Goal: Task Accomplishment & Management: Manage account settings

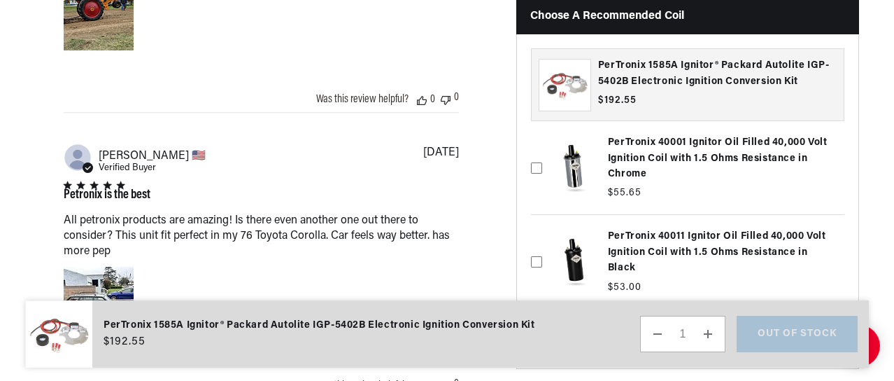
click at [348, 262] on div "Petronix is the best All petronix products are amazing! Is there even another o…" at bounding box center [261, 265] width 395 height 169
drag, startPoint x: 348, startPoint y: 262, endPoint x: 24, endPoint y: 325, distance: 330.0
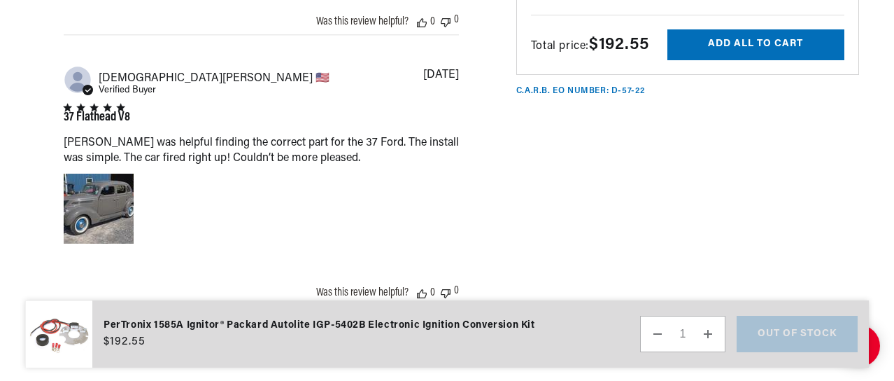
scroll to position [2211, 0]
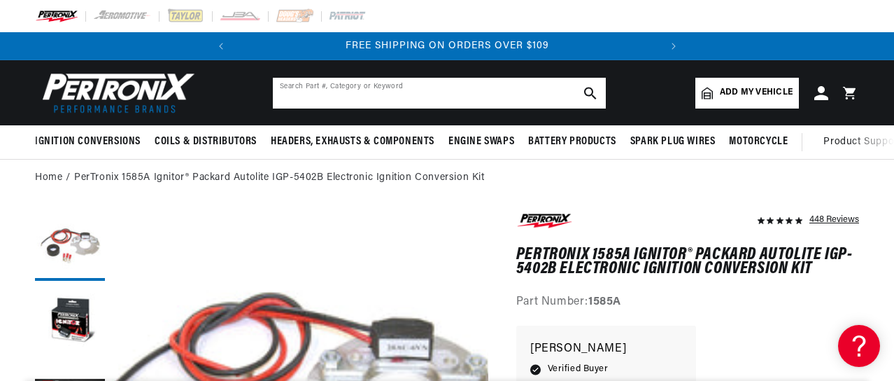
click at [336, 87] on input "text" at bounding box center [439, 93] width 333 height 31
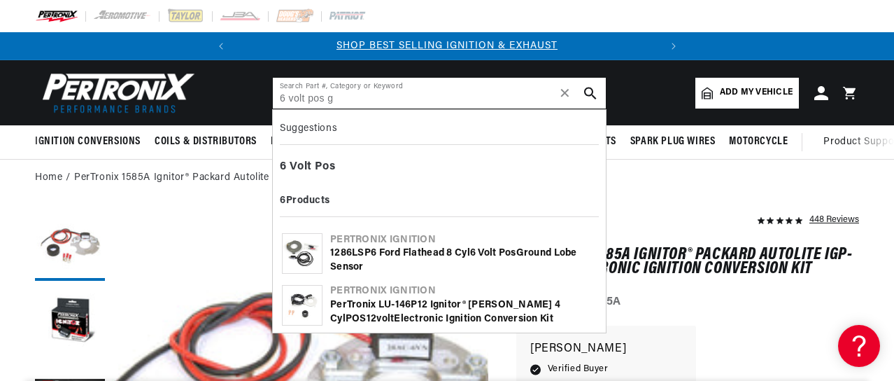
scroll to position [0, 425]
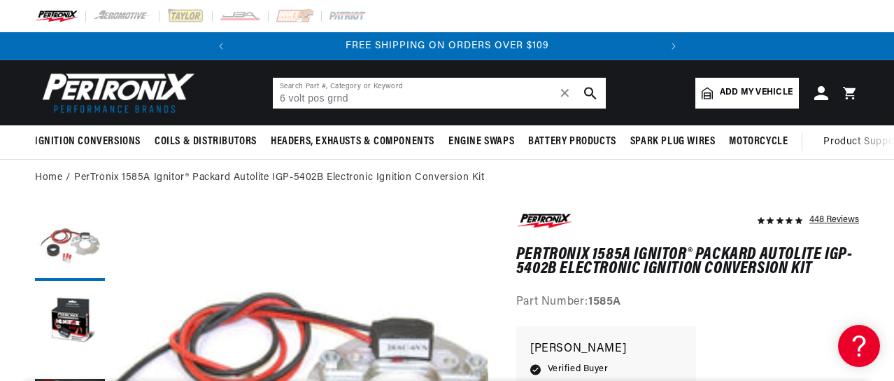
type input "6 volt pos grnd"
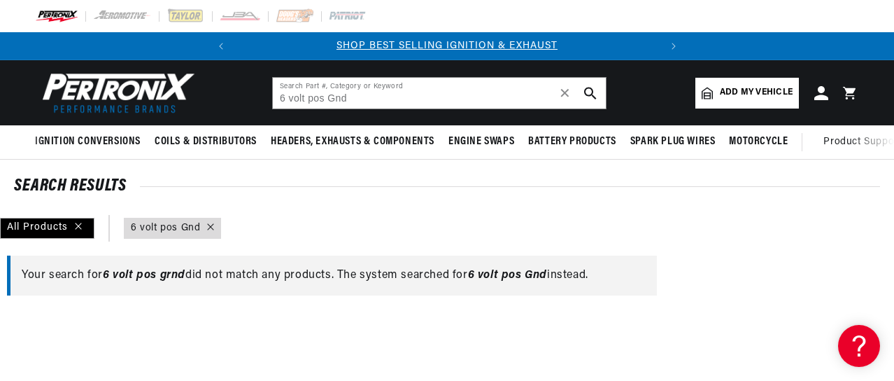
scroll to position [0, 425]
click at [320, 96] on input "6 volt pos Gnd" at bounding box center [439, 93] width 333 height 31
click at [322, 98] on input "6 volt pos Gnd" at bounding box center [439, 93] width 333 height 31
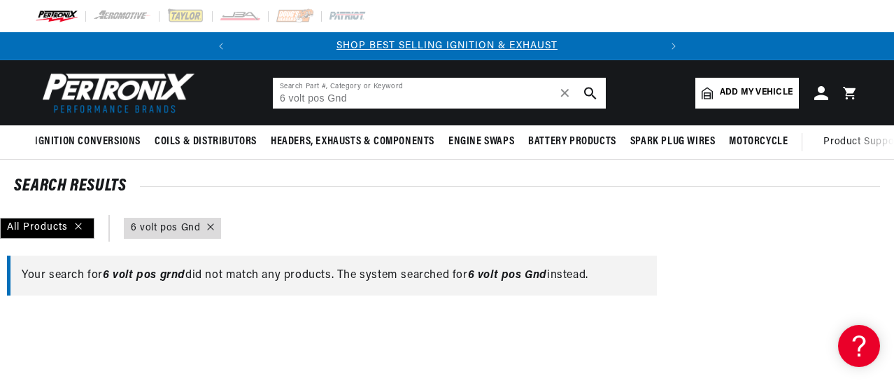
click at [325, 94] on input "6 volt pos Gnd" at bounding box center [439, 93] width 333 height 31
click at [351, 97] on input "6 volt positivr Gnd" at bounding box center [439, 93] width 333 height 31
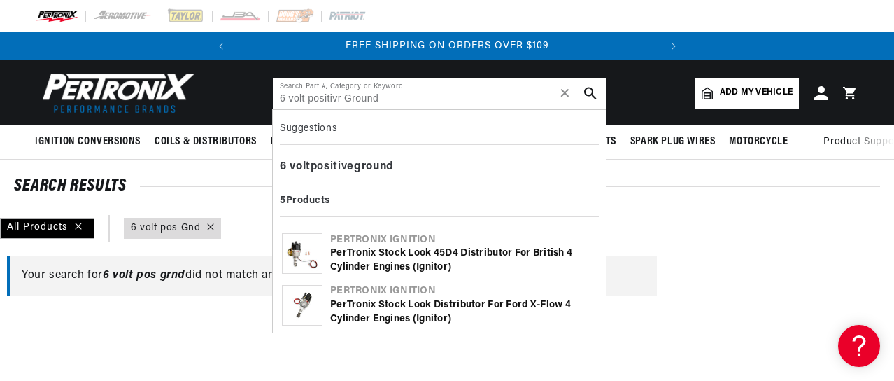
scroll to position [0, 0]
click at [593, 87] on icon "search button" at bounding box center [590, 93] width 13 height 13
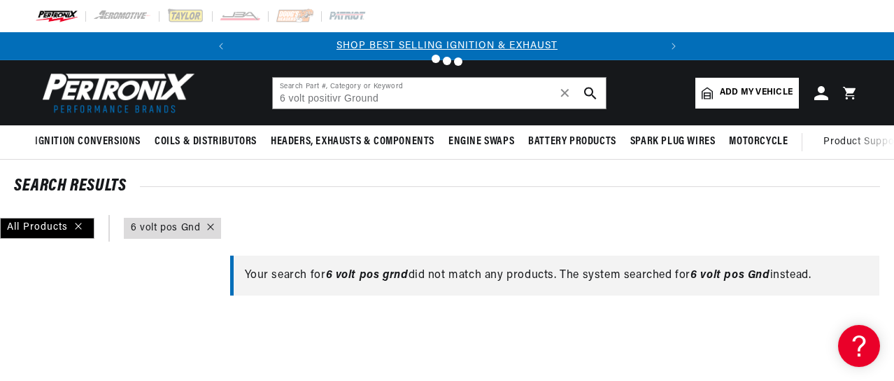
type input "6 volt Positive Ground"
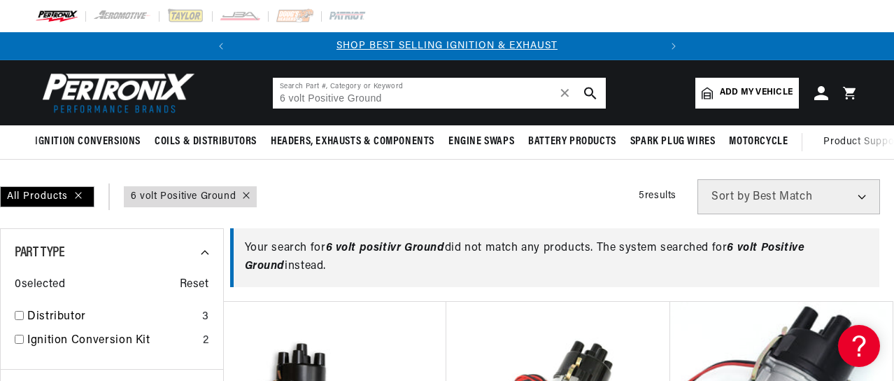
click at [407, 96] on input "6 volt Positive Ground" at bounding box center [439, 93] width 333 height 31
type input "6"
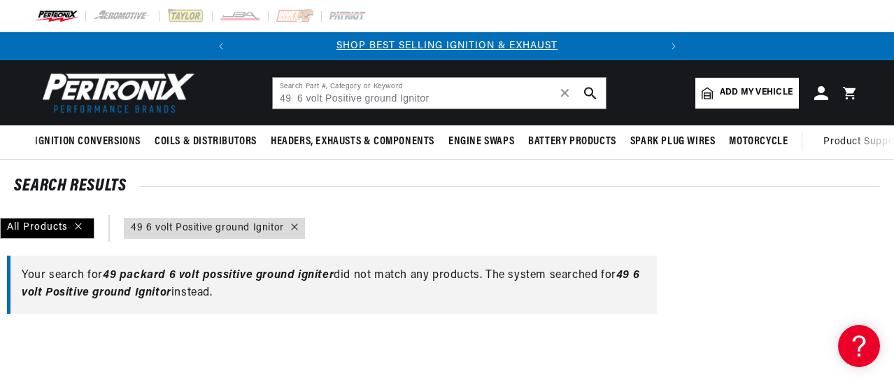
click at [589, 90] on icon "search button" at bounding box center [590, 93] width 13 height 13
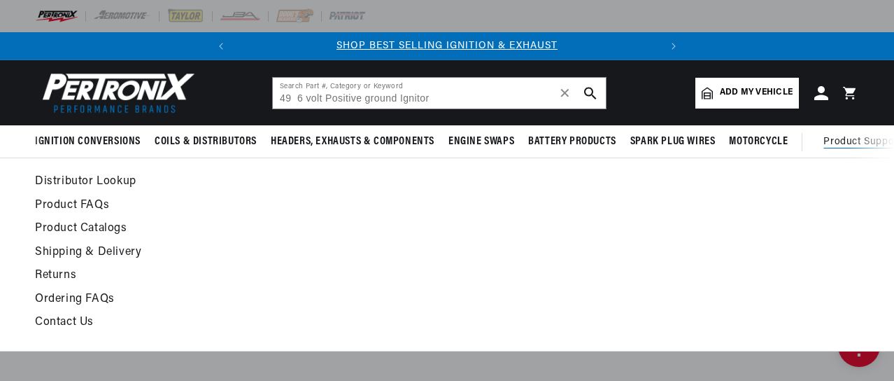
click at [858, 139] on span "Product Support" at bounding box center [863, 141] width 78 height 15
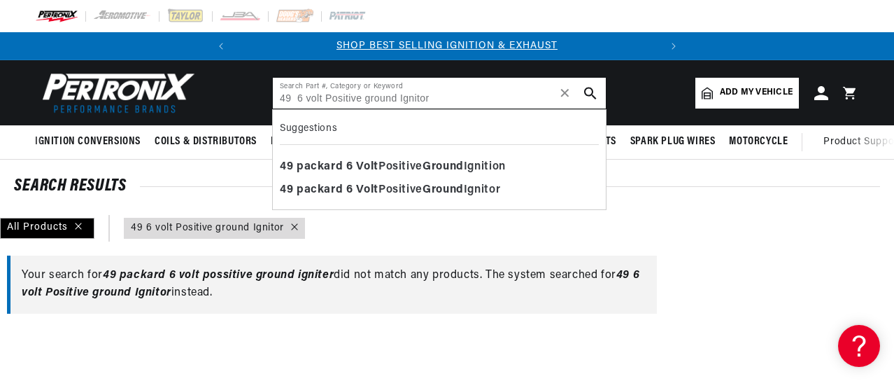
click at [434, 96] on input "49 6 volt Positive ground Ignitor" at bounding box center [439, 93] width 333 height 31
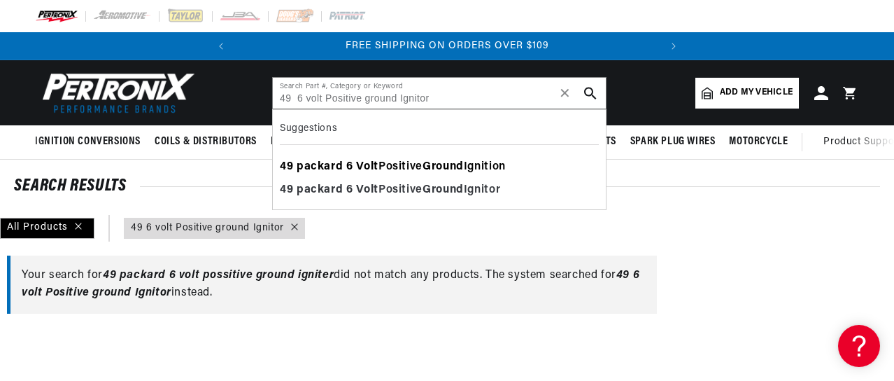
click at [436, 166] on b "Ground" at bounding box center [443, 166] width 41 height 11
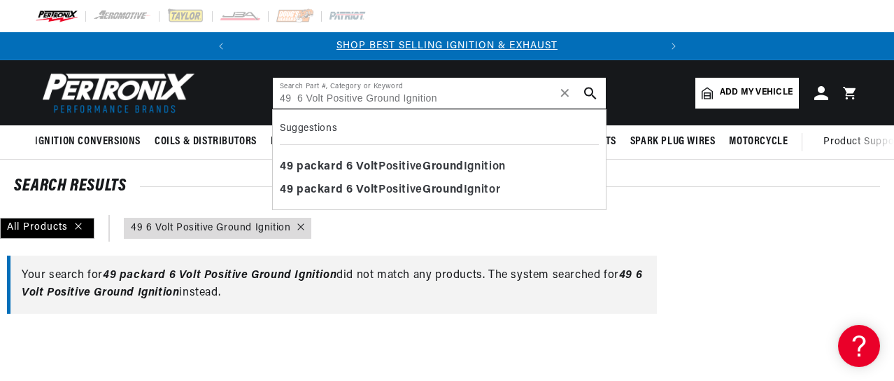
click at [293, 97] on input "49 6 Volt Positive Ground Ignition" at bounding box center [439, 93] width 333 height 31
click at [591, 87] on icon "search button" at bounding box center [590, 93] width 13 height 13
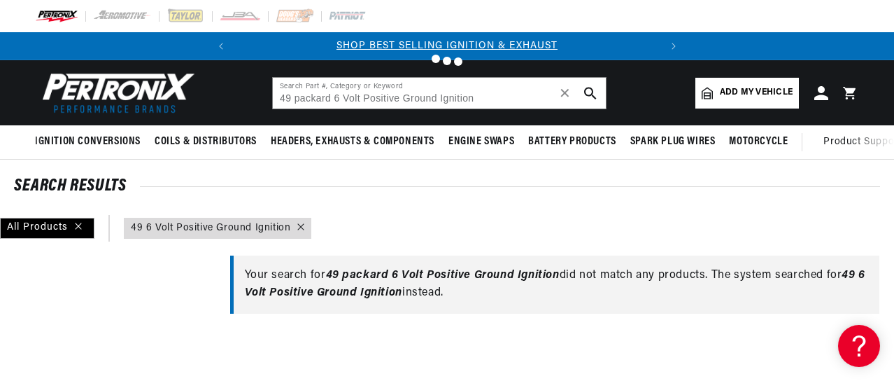
type input "49 6 Volt Positive Ground Ignition"
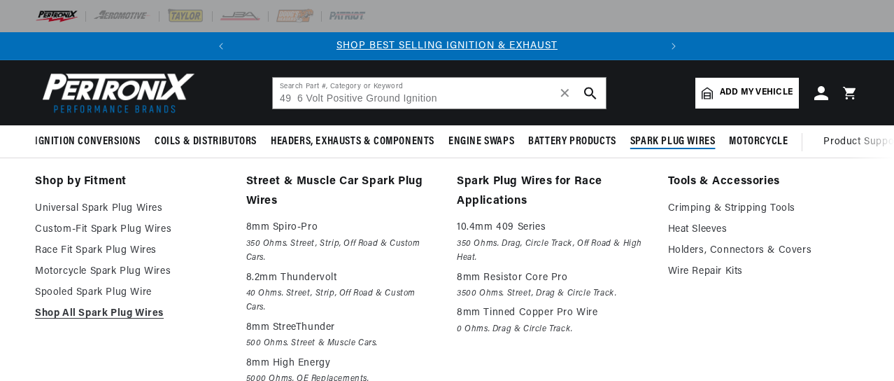
scroll to position [0, 425]
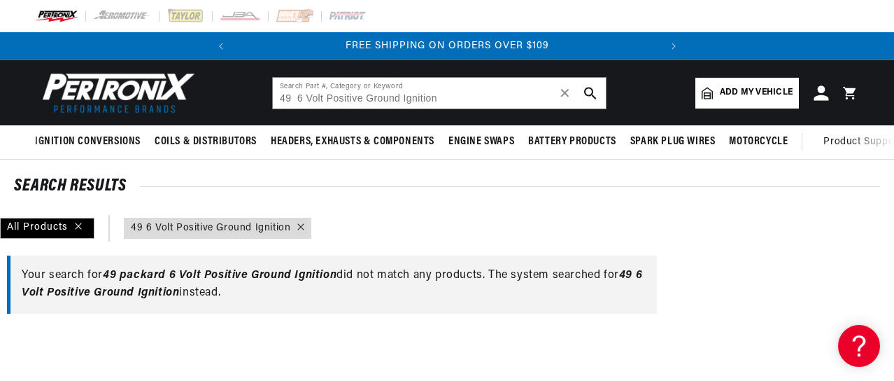
click at [823, 97] on icon at bounding box center [821, 92] width 15 height 15
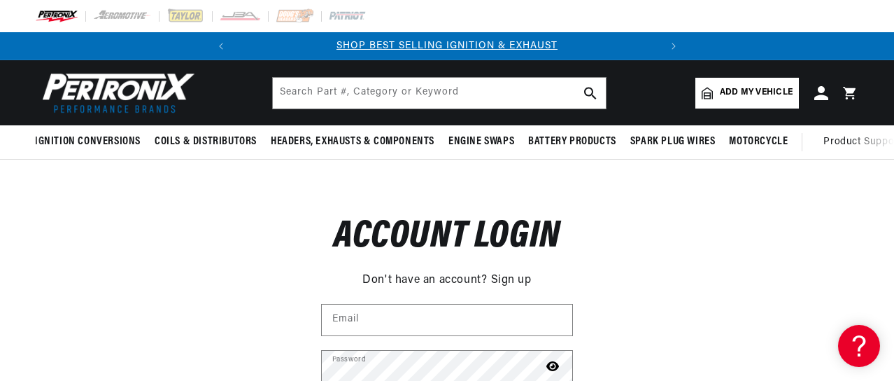
scroll to position [0, 425]
click at [788, 248] on div "Reset your password Don't have an account? Sign up Email Submit Cancel Account …" at bounding box center [447, 322] width 894 height 325
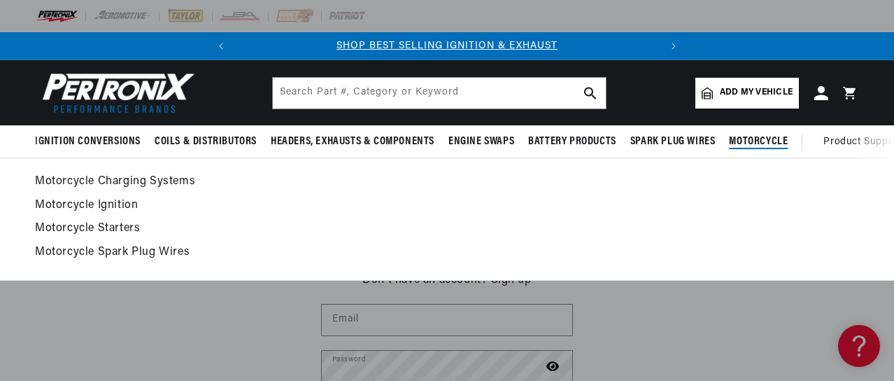
click at [771, 186] on link "Motorcycle Charging Systems" at bounding box center [447, 182] width 824 height 20
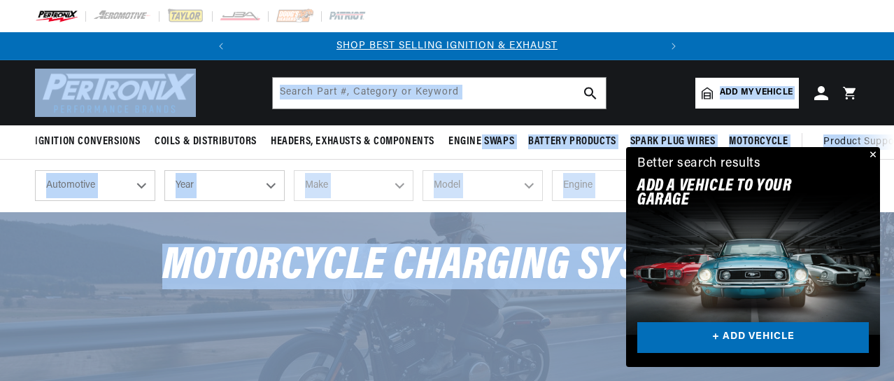
scroll to position [0, 425]
click at [143, 188] on select "Automotive Agricultural Industrial Marine Motorcycle" at bounding box center [95, 185] width 120 height 31
click at [35, 171] on select "Automotive Agricultural Industrial Marine Motorcycle" at bounding box center [95, 185] width 120 height 31
click at [277, 183] on select "Year 2026 2025 2024 2023 2022 2021 2020 2019 2018 2017 2016 2015 2014 2013 2012…" at bounding box center [224, 185] width 120 height 31
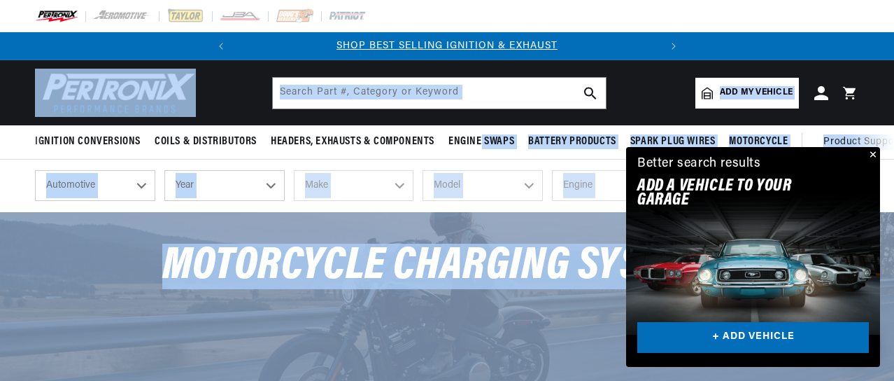
select select "1949"
click at [164, 171] on select "Year 2026 2025 2024 2023 2022 2021 2020 2019 2018 2017 2016 2015 2014 2013 2012…" at bounding box center [224, 185] width 120 height 31
select select "1949"
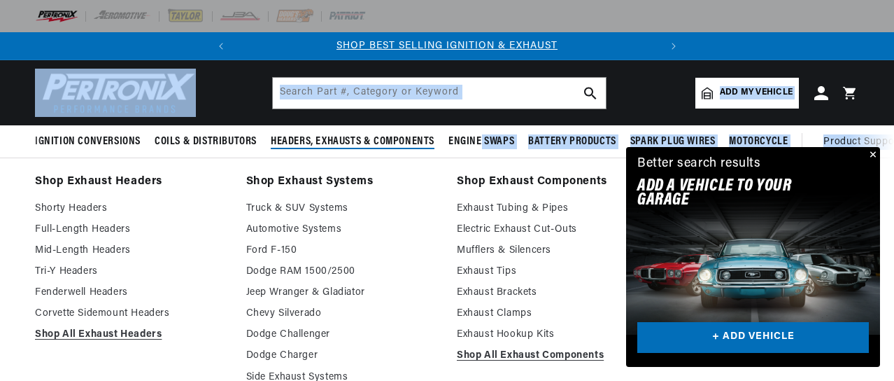
scroll to position [0, 425]
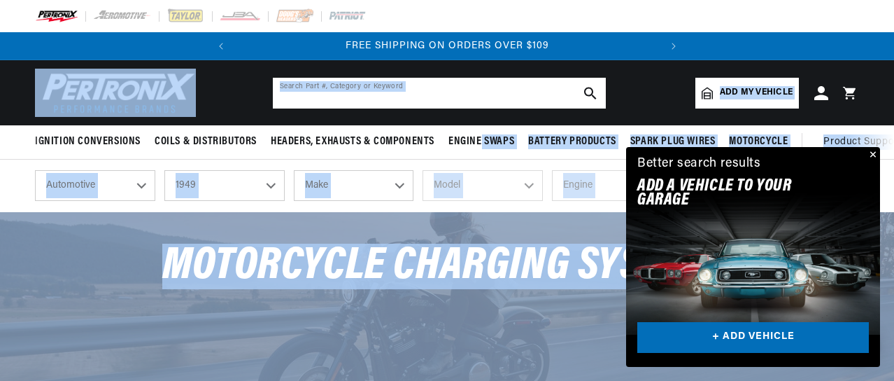
click at [354, 90] on input "text" at bounding box center [439, 93] width 333 height 31
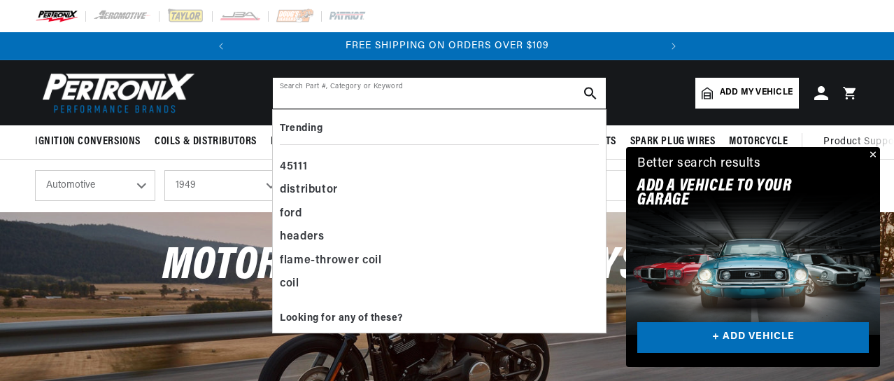
scroll to position [0, 0]
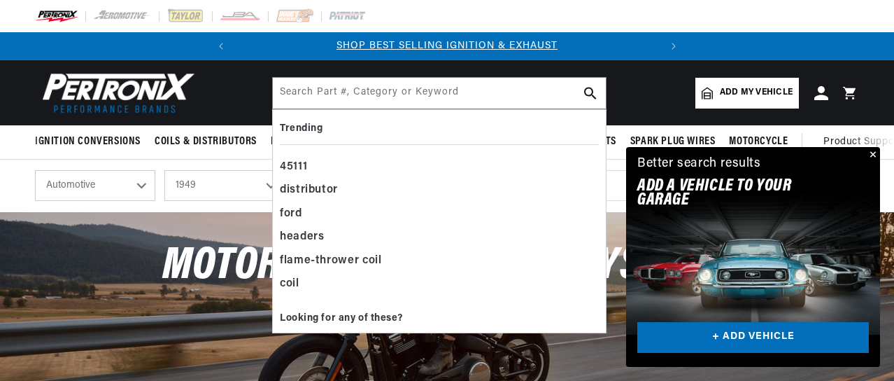
click at [228, 101] on header "Ignition Conversions Back Ignition Conversions Shop by Feature" at bounding box center [447, 92] width 894 height 65
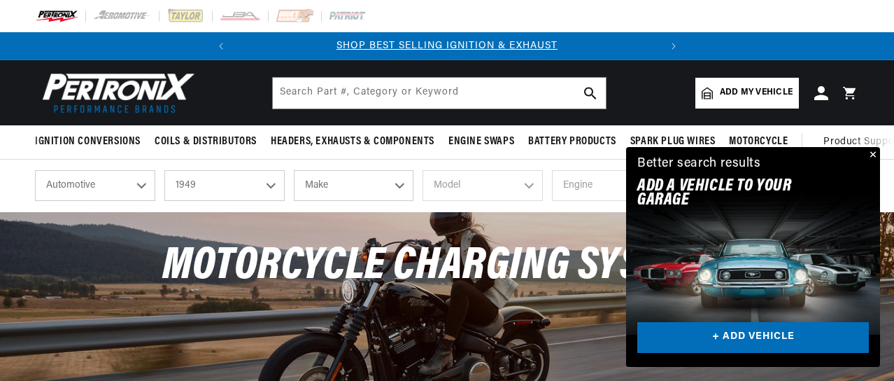
click at [395, 190] on select "Make Austin Chevrolet Chrysler Citroen Crosley Ford Healey Hillman HRG Hudson J…" at bounding box center [354, 185] width 120 height 31
select select "Packard"
click at [294, 171] on select "Make Austin Chevrolet Chrysler Citroen Crosley Ford Healey Hillman HRG Hudson J…" at bounding box center [354, 185] width 120 height 31
select select "Packard"
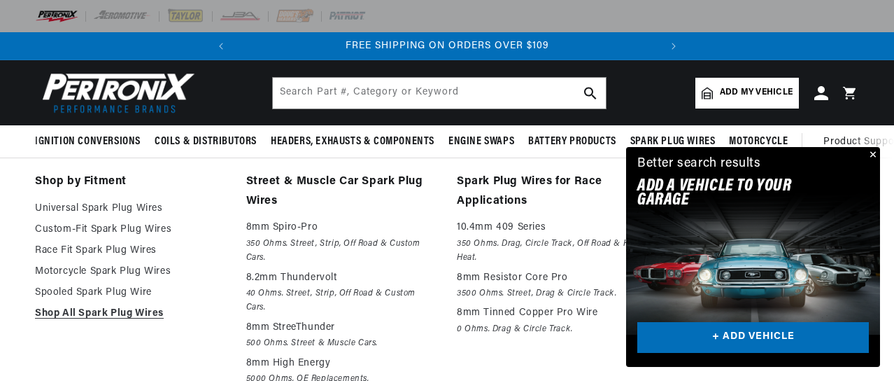
scroll to position [0, 0]
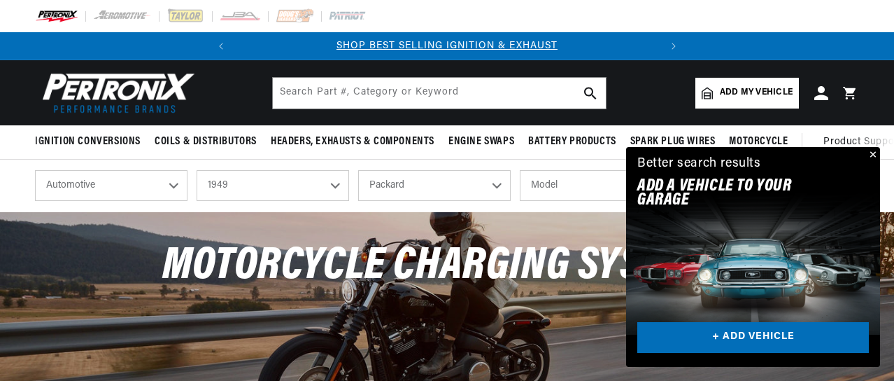
click at [876, 153] on button "Close" at bounding box center [871, 155] width 17 height 17
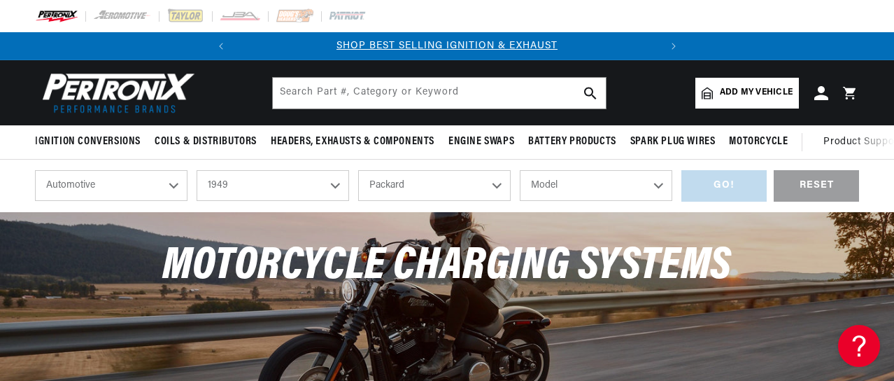
scroll to position [0, 425]
click at [628, 193] on select "Model Custom Eight Deluxe Eight Standard Eight Super Deluxe Eight Super Eight" at bounding box center [596, 185] width 153 height 31
select select "Deluxe-Eight"
click at [520, 171] on select "Model Custom Eight Deluxe Eight Standard Eight Super Deluxe Eight Super Eight" at bounding box center [596, 185] width 153 height 31
select select "Deluxe-Eight"
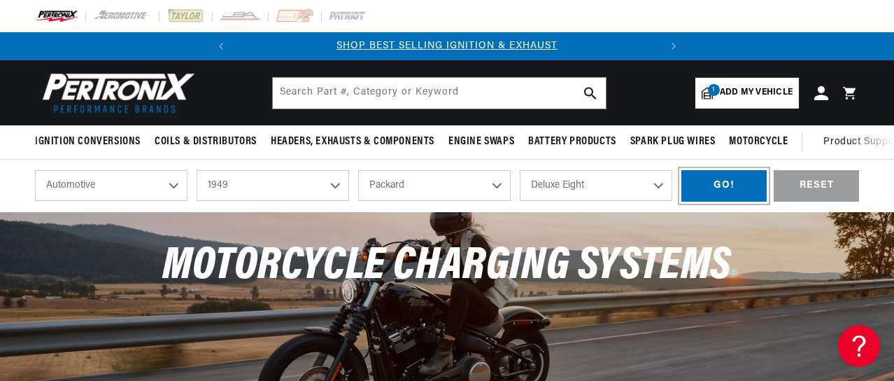
click at [721, 186] on div "GO!" at bounding box center [724, 185] width 85 height 31
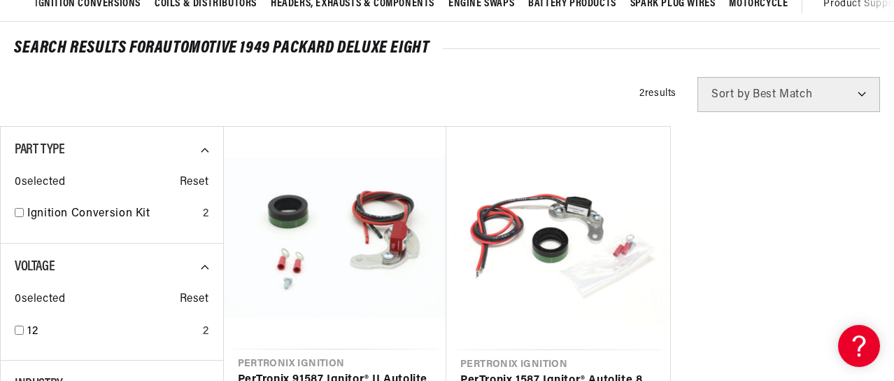
click at [849, 264] on ul "Pertronix Ignition PerTronix 91587 Ignitor® II Autolite 8 cyl Electronic Igniti…" at bounding box center [558, 314] width 671 height 377
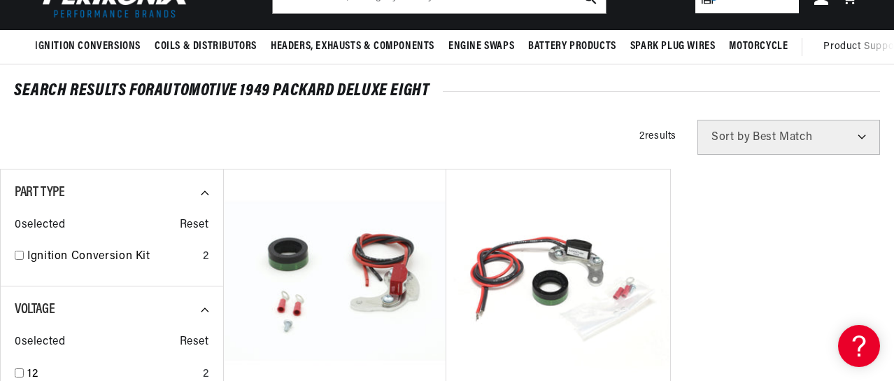
scroll to position [95, 0]
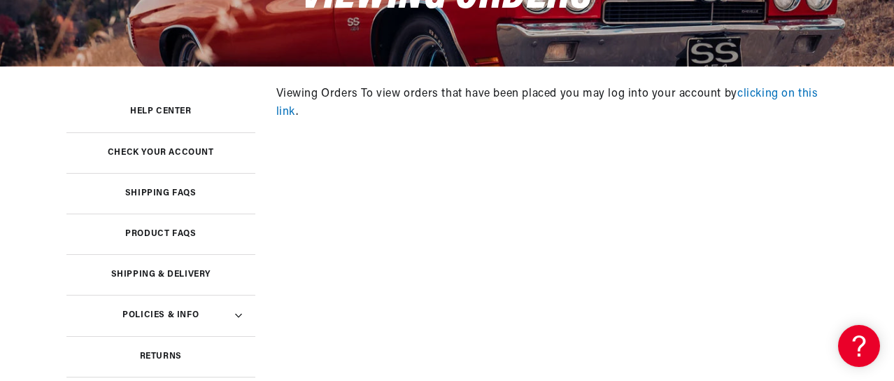
click at [177, 150] on h3 "Check your account" at bounding box center [161, 152] width 106 height 7
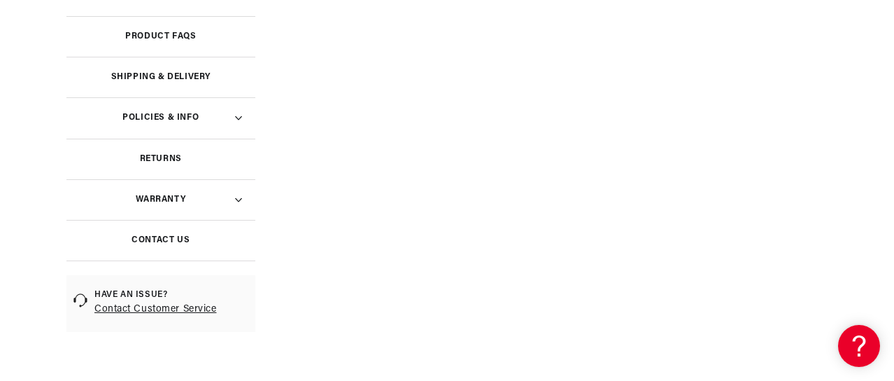
click at [168, 239] on h3 "Contact Us" at bounding box center [161, 240] width 58 height 7
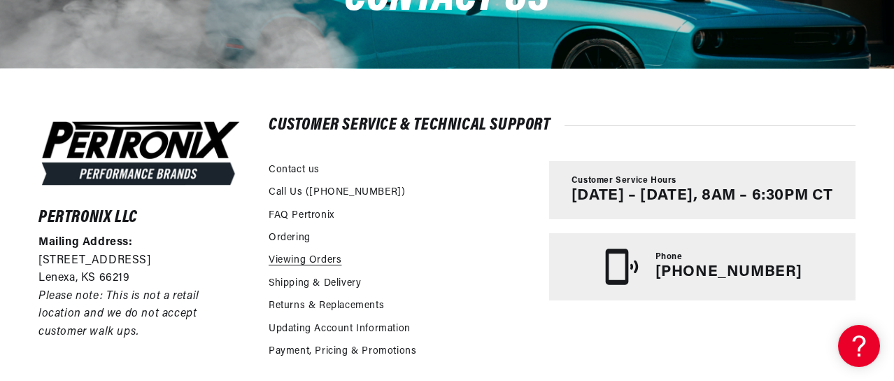
scroll to position [0, 425]
click at [316, 261] on link "Viewing Orders" at bounding box center [305, 260] width 73 height 15
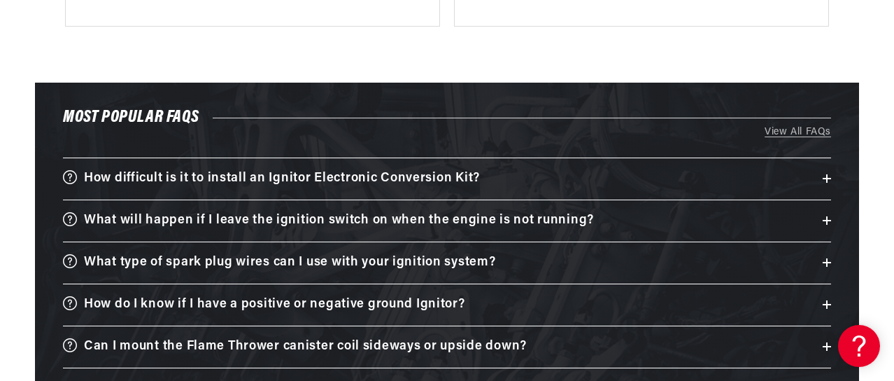
scroll to position [0, 425]
click at [826, 297] on summary "How do I know if I have a positive or negative ground Ignitor?" at bounding box center [447, 304] width 768 height 41
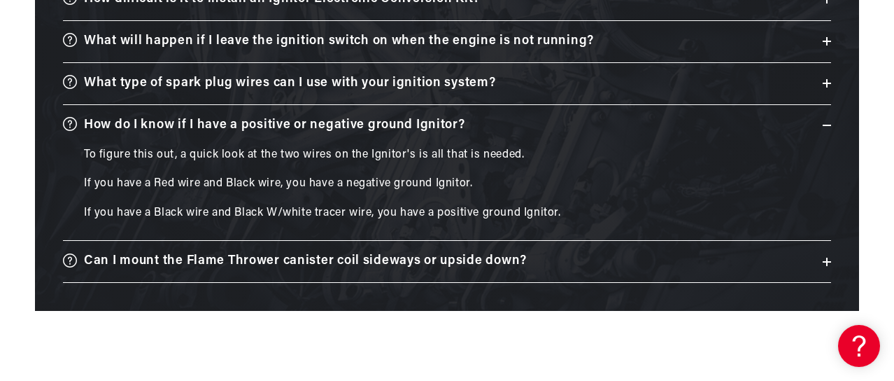
click at [829, 259] on icon at bounding box center [827, 261] width 8 height 8
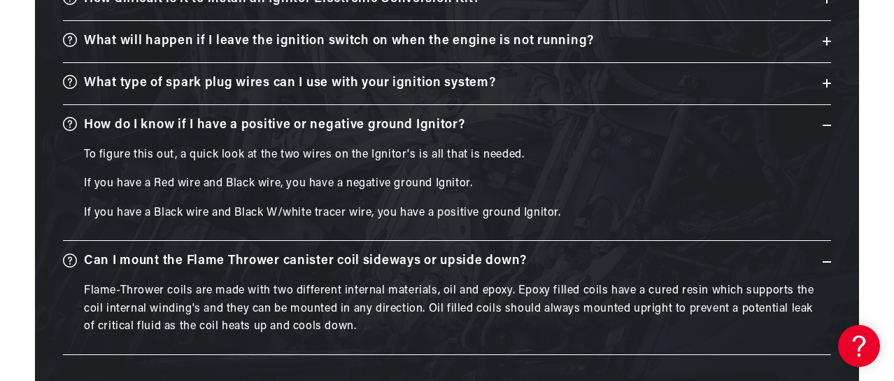
click at [829, 259] on icon at bounding box center [827, 261] width 8 height 8
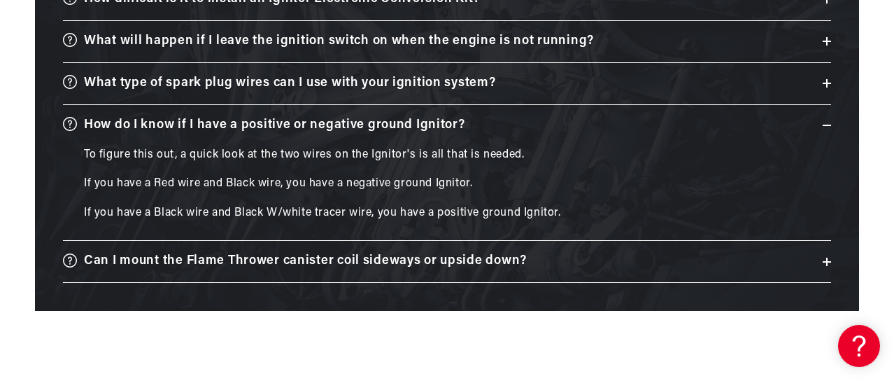
scroll to position [0, 0]
click at [828, 85] on icon at bounding box center [827, 83] width 8 height 8
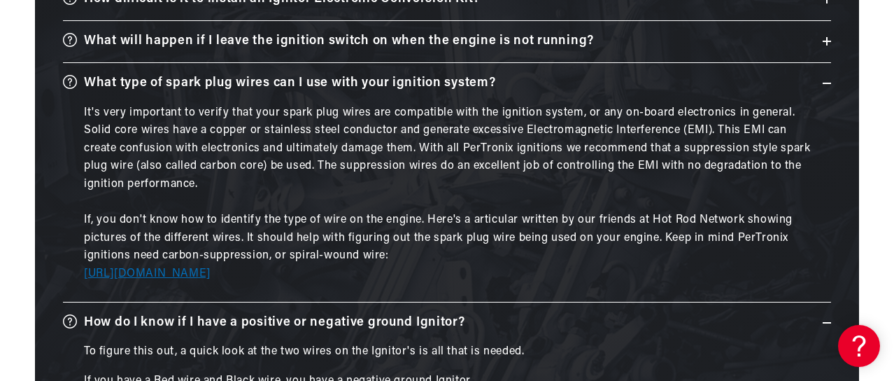
scroll to position [0, 425]
click at [826, 38] on icon at bounding box center [827, 41] width 8 height 8
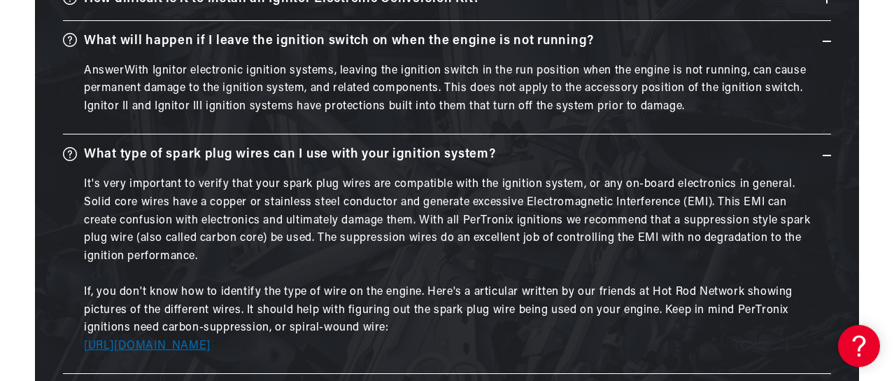
scroll to position [0, 0]
click at [825, 39] on icon at bounding box center [827, 41] width 8 height 8
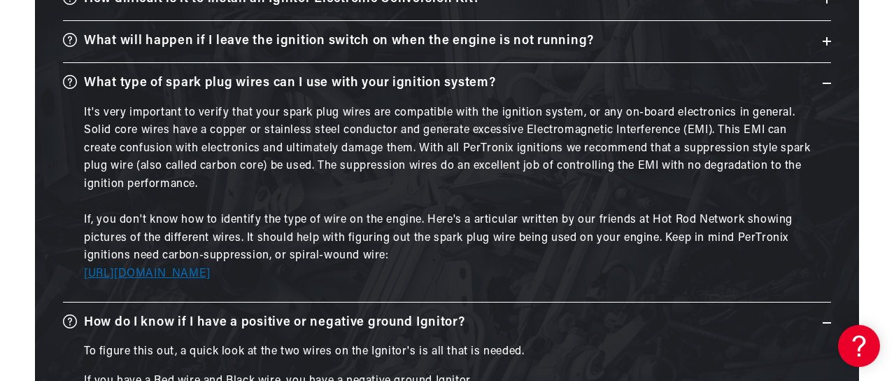
click at [825, 39] on icon at bounding box center [827, 41] width 8 height 8
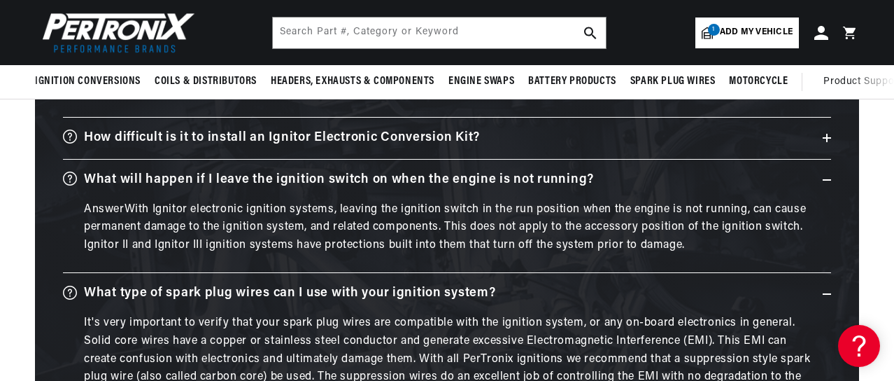
click at [829, 134] on icon at bounding box center [827, 138] width 8 height 8
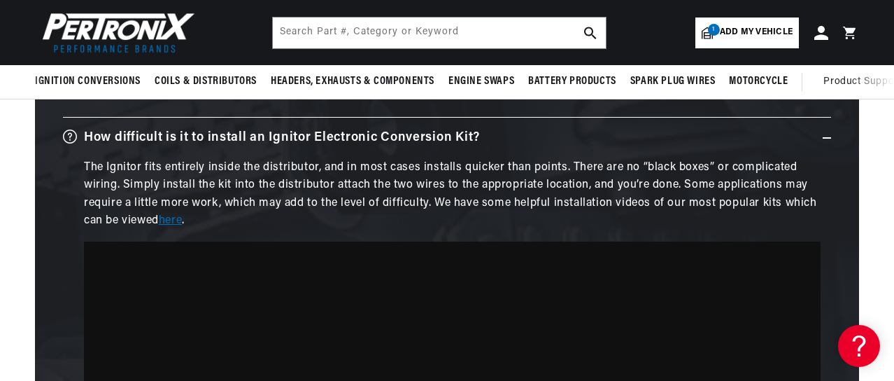
click at [178, 218] on link "here" at bounding box center [170, 220] width 23 height 11
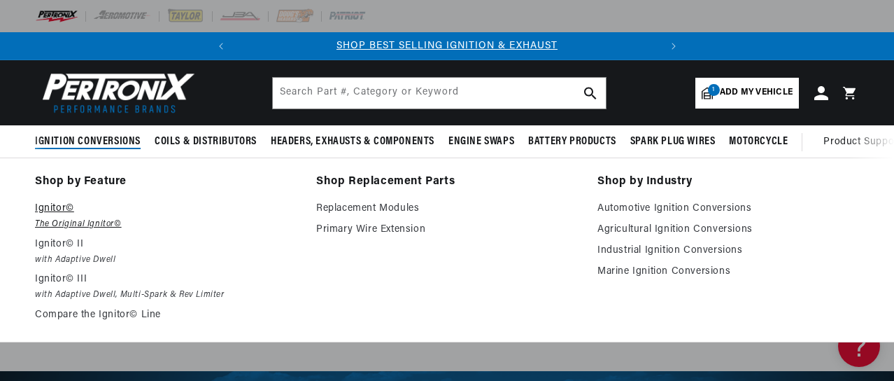
click at [55, 212] on p "Ignitor©" at bounding box center [166, 208] width 262 height 17
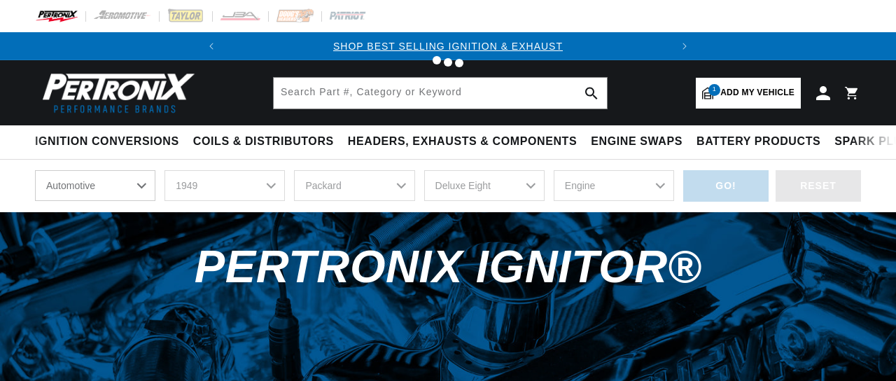
select select "RideType"
select select "1949"
select select "Packard"
select select "Deluxe-Eight"
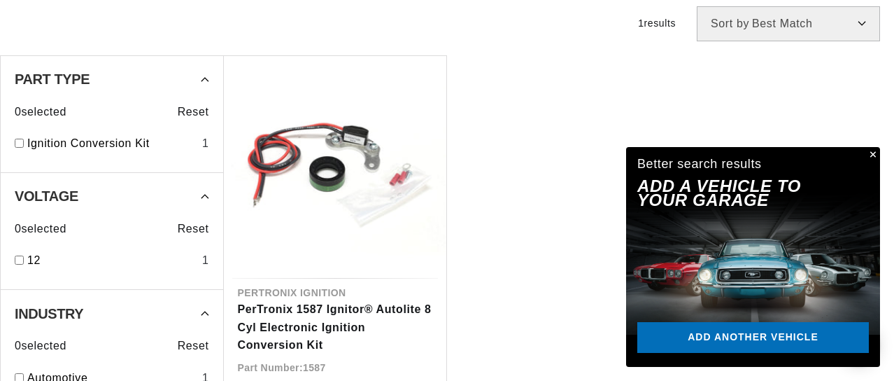
scroll to position [0, 425]
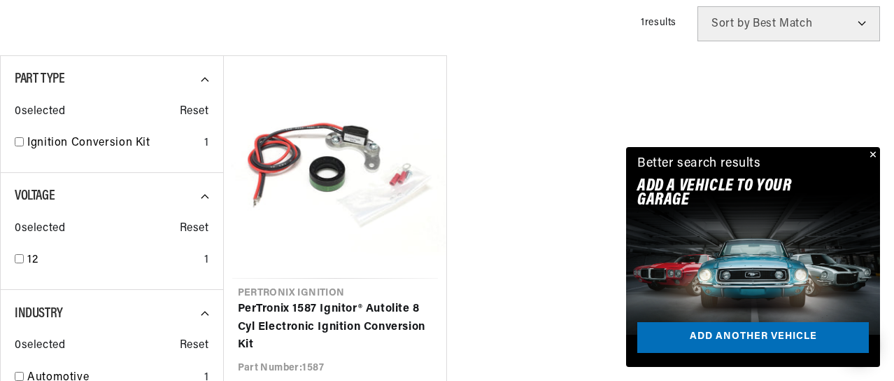
click at [873, 153] on button "Close" at bounding box center [871, 155] width 17 height 17
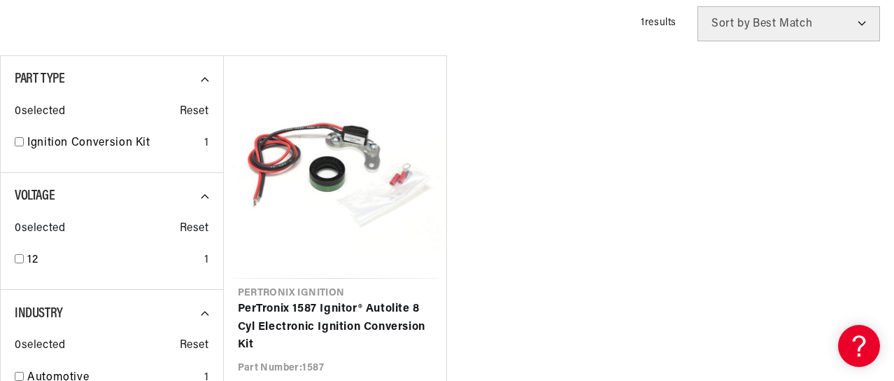
scroll to position [0, 0]
drag, startPoint x: 626, startPoint y: 198, endPoint x: 798, endPoint y: 162, distance: 175.9
click at [798, 162] on ul "Pertronix Ignition PerTronix 1587 Ignitor® Autolite 8 Cyl Electronic Ignition C…" at bounding box center [558, 243] width 671 height 376
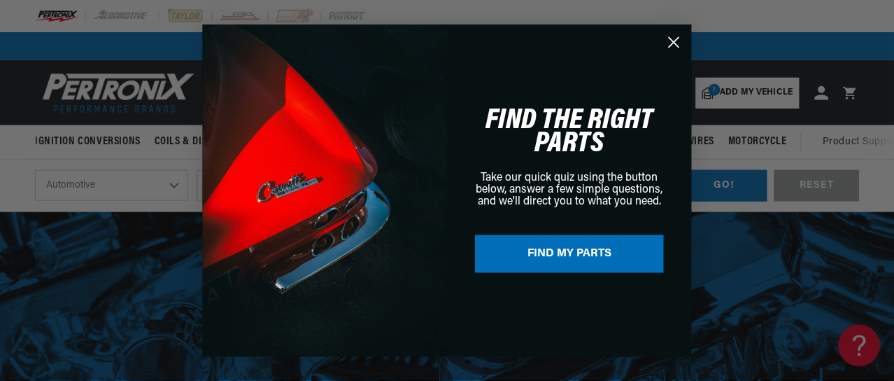
scroll to position [0, 425]
click at [676, 41] on icon "Close dialog" at bounding box center [675, 42] width 10 height 10
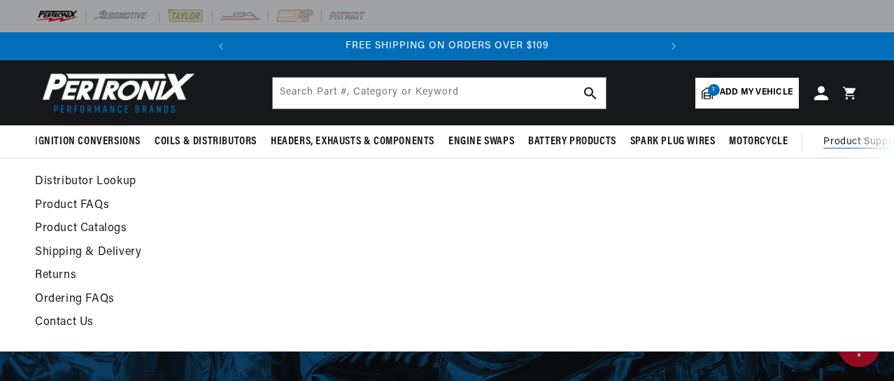
click at [871, 143] on span "Product Support" at bounding box center [863, 141] width 78 height 15
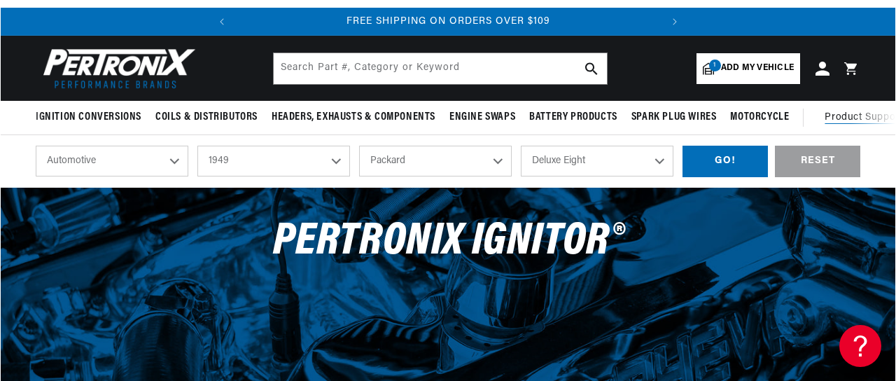
scroll to position [0, 0]
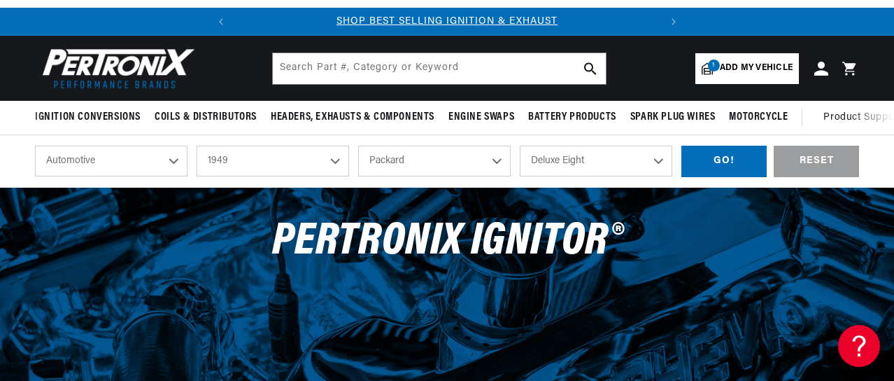
click at [851, 65] on icon at bounding box center [848, 68] width 13 height 13
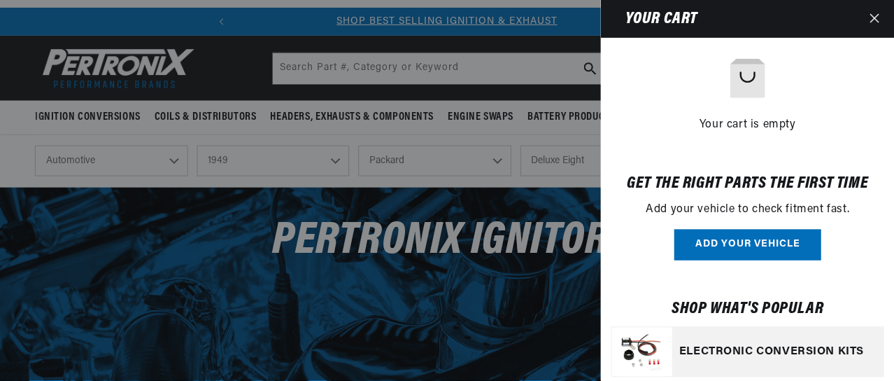
scroll to position [0, 425]
click at [884, 8] on button "Close" at bounding box center [876, 19] width 31 height 38
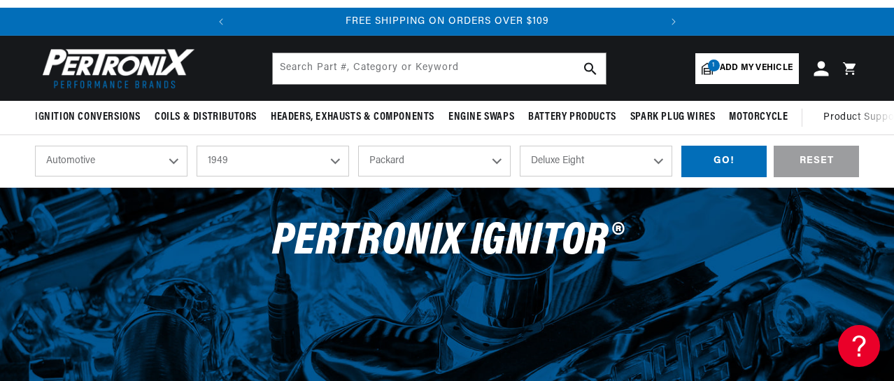
click at [819, 71] on icon at bounding box center [821, 68] width 15 height 15
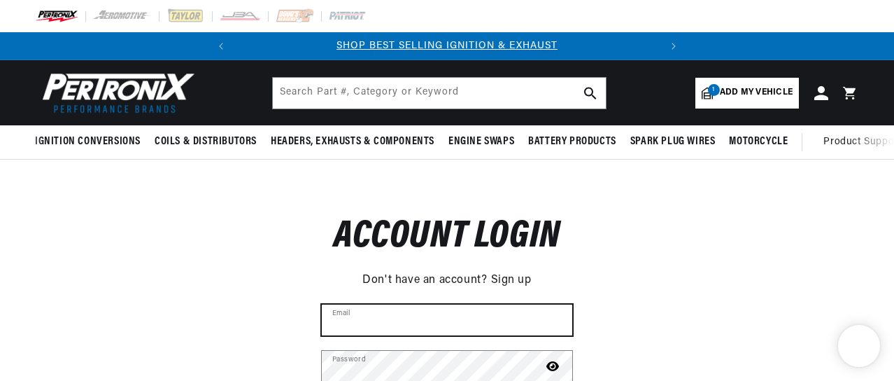
click at [408, 324] on input "Email" at bounding box center [447, 319] width 251 height 31
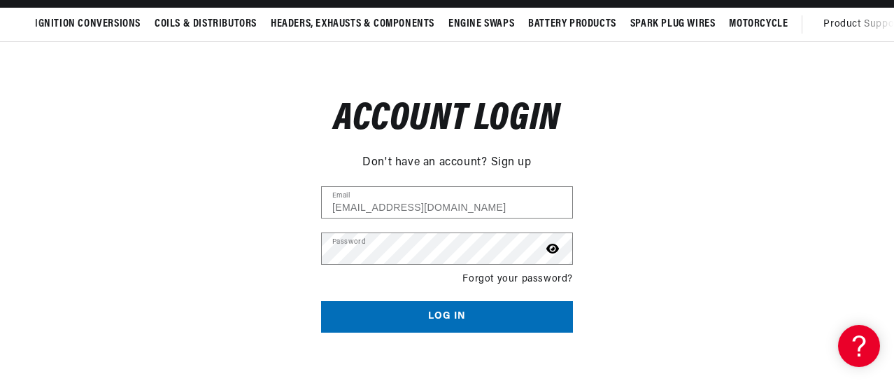
click at [660, 155] on div "Reset your password Don't have an account? Sign up Email Submit Cancel Account …" at bounding box center [447, 204] width 894 height 325
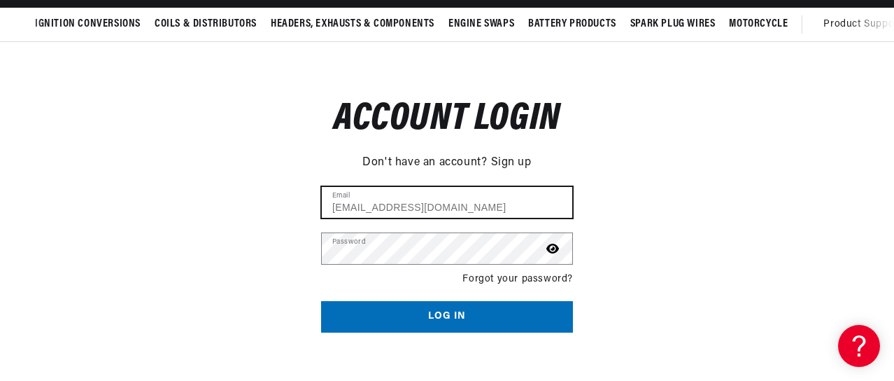
click at [464, 209] on input "halltommy684@gmail.com" at bounding box center [447, 202] width 251 height 31
type input "h"
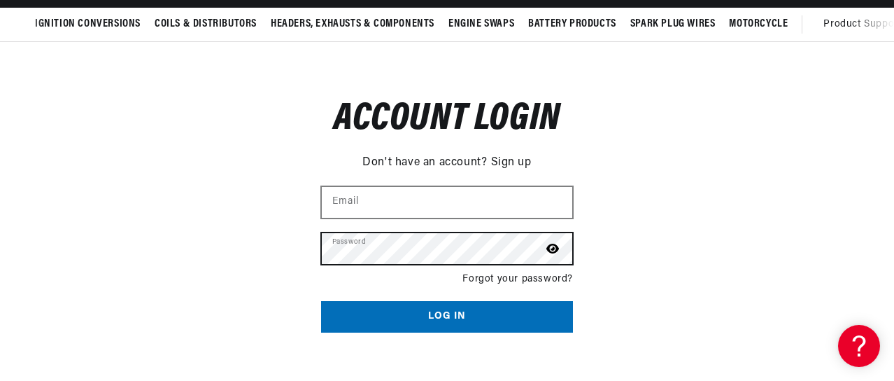
scroll to position [0, 0]
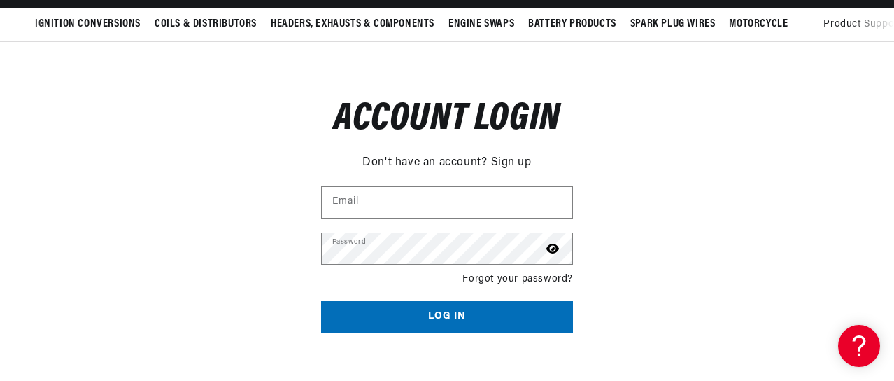
click at [512, 162] on link "Sign up" at bounding box center [511, 163] width 41 height 18
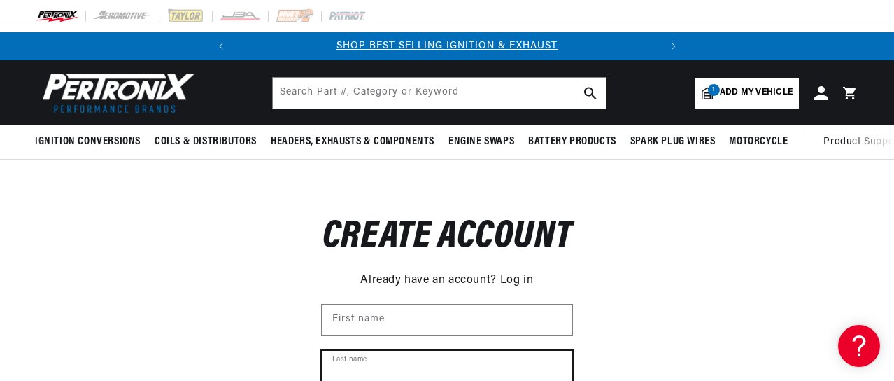
click at [462, 353] on input "Last name" at bounding box center [447, 366] width 251 height 31
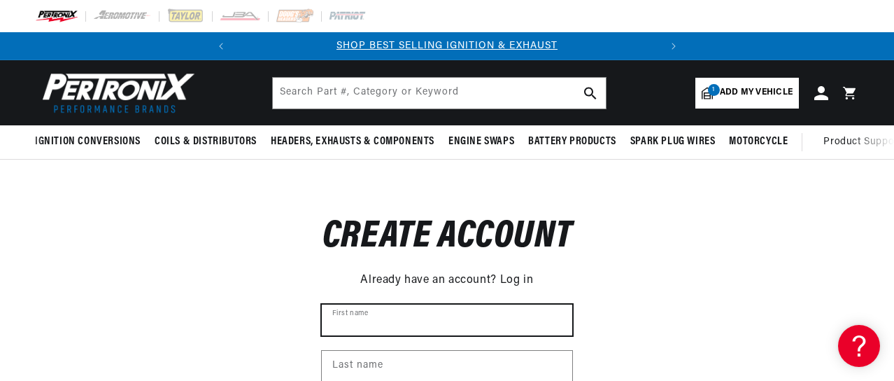
scroll to position [0, 425]
click at [361, 321] on input "First name" at bounding box center [447, 319] width 251 height 31
type input "Tommy"
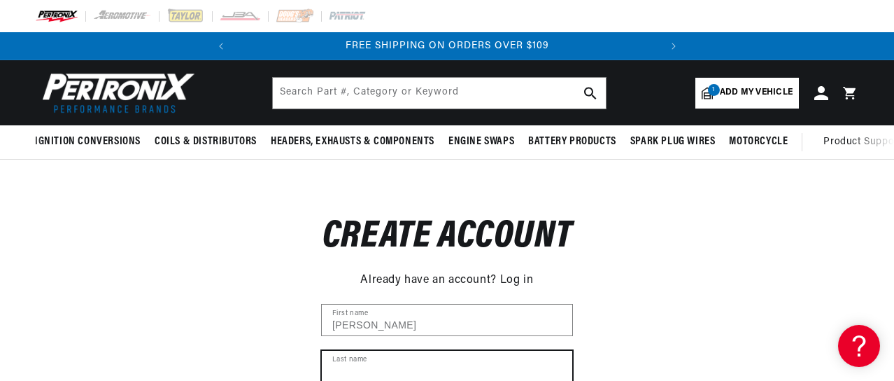
type input "Hall"
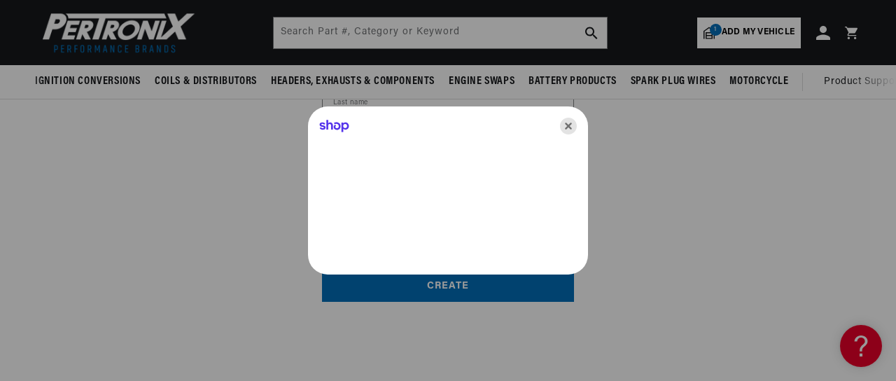
click at [568, 123] on icon "Close" at bounding box center [568, 126] width 17 height 17
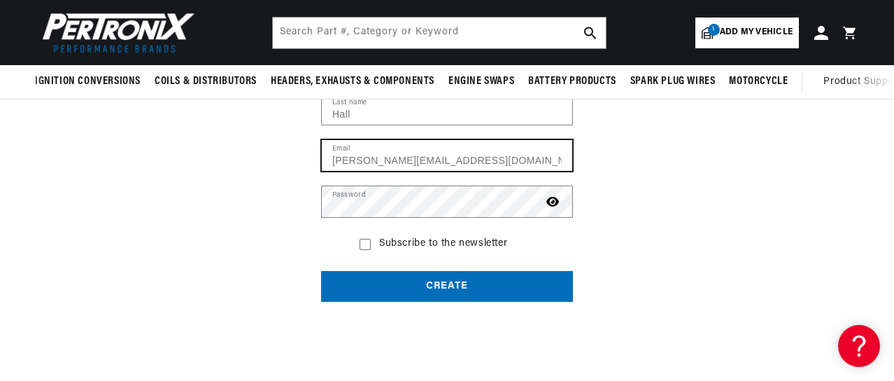
click at [481, 162] on input "tommy.hall46@yahoo.com" at bounding box center [447, 155] width 251 height 31
type input "t"
type input "halltommy684@gmail.com"
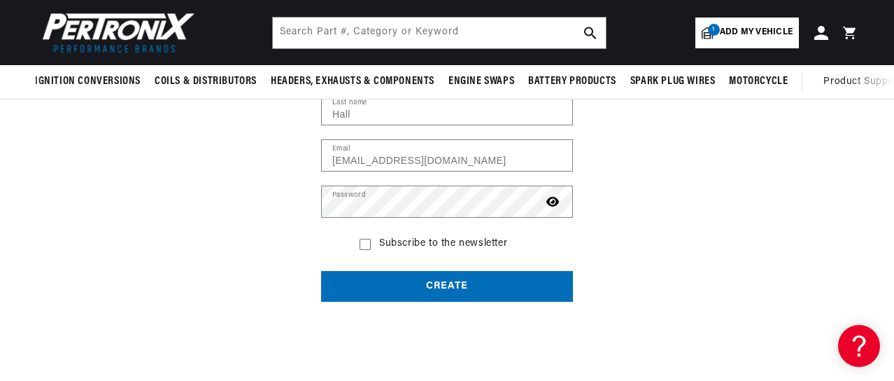
click at [421, 285] on button "Create" at bounding box center [447, 286] width 252 height 31
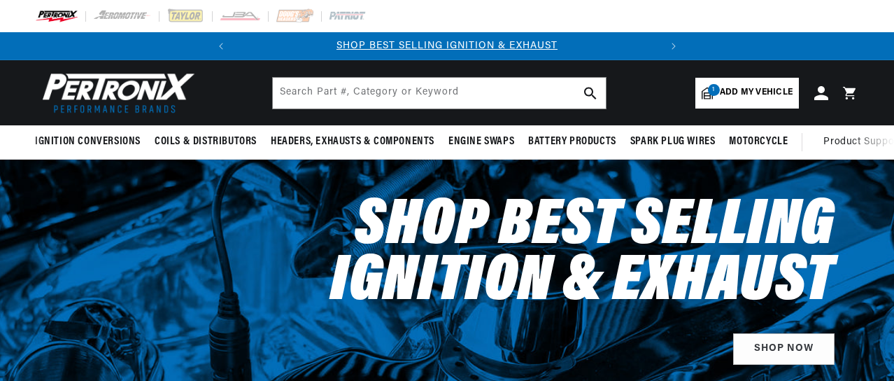
select select "1949"
select select "Packard"
select select "Deluxe-Eight"
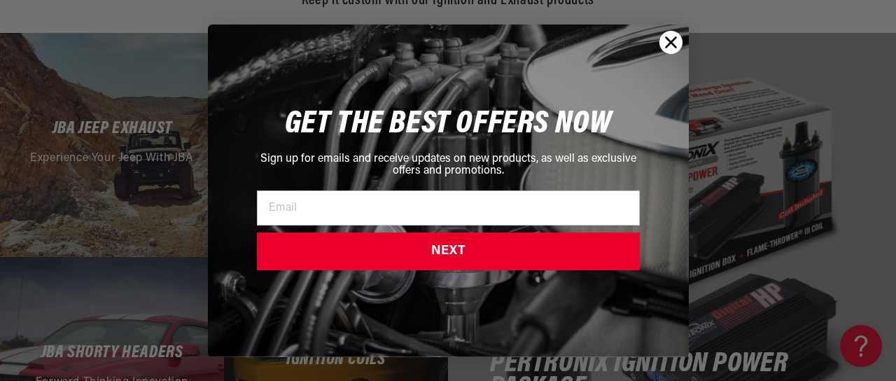
scroll to position [0, 425]
click at [515, 315] on div "GET THE BEST OFFERS NOW Sign up for emails and receive updates on new products,…" at bounding box center [448, 190] width 453 height 304
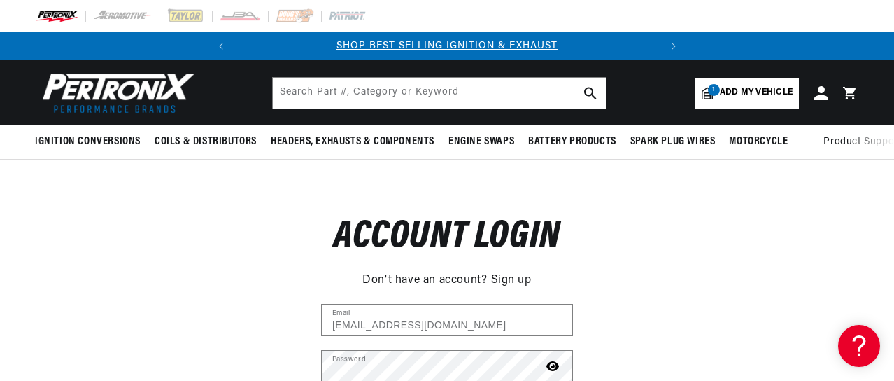
scroll to position [0, 425]
type input "[EMAIL_ADDRESS][DOMAIN_NAME]"
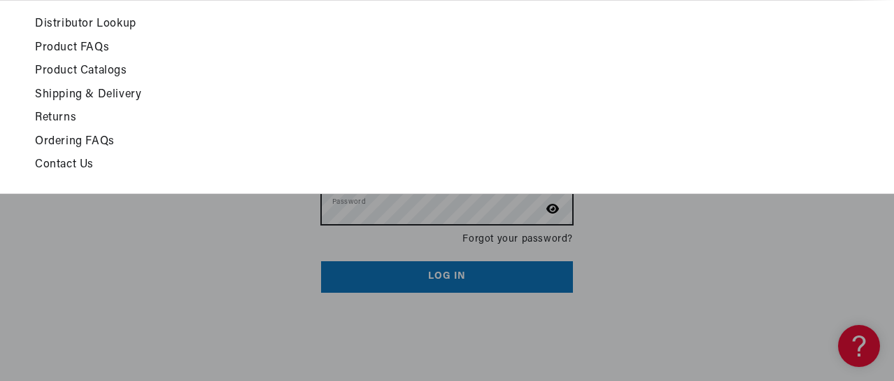
scroll to position [171, 0]
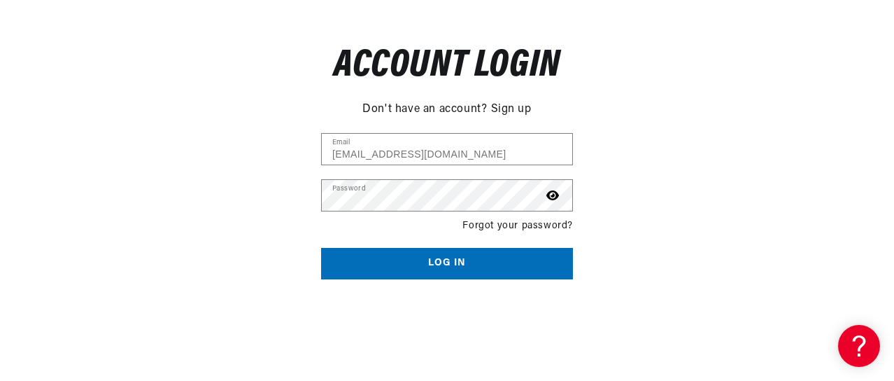
click at [446, 257] on button "Log in" at bounding box center [447, 263] width 252 height 31
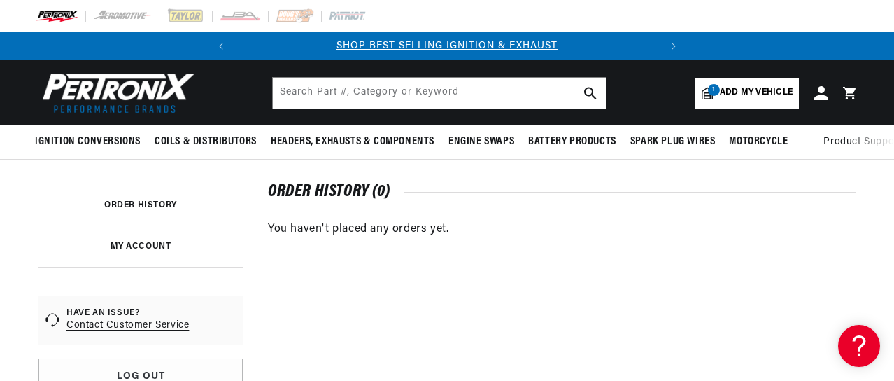
click at [158, 245] on link "MY ACCOUNT" at bounding box center [141, 246] width 61 height 8
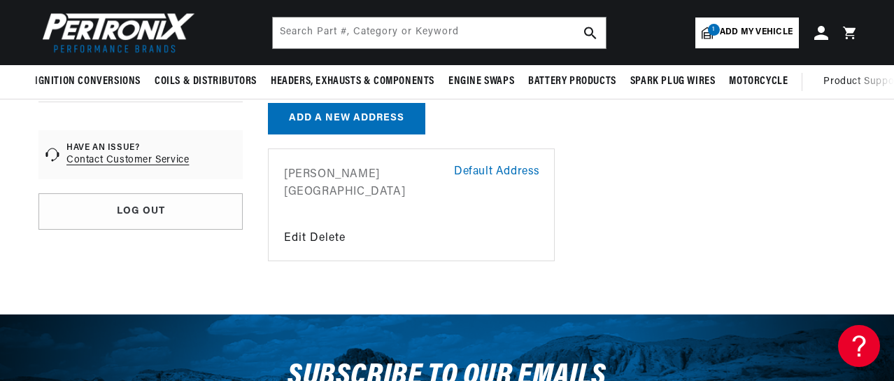
scroll to position [163, 0]
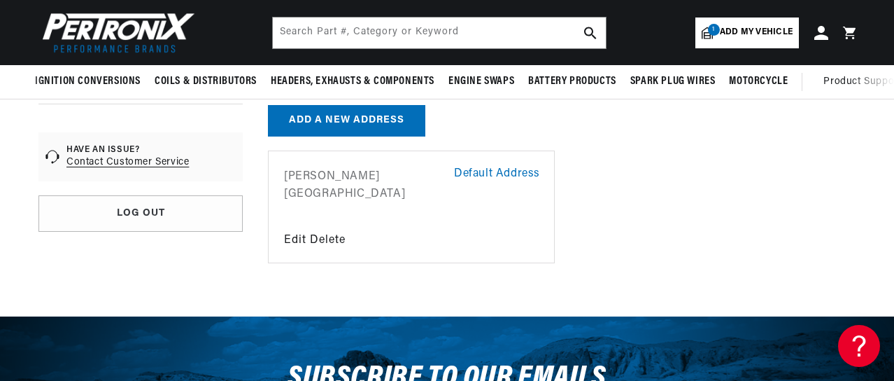
click at [339, 118] on button "Add a new address" at bounding box center [346, 120] width 157 height 31
click at [510, 174] on div "Default Address" at bounding box center [497, 174] width 86 height 18
click at [544, 169] on li "Default Address Tommy Hall United States Edit Delete" at bounding box center [411, 206] width 287 height 113
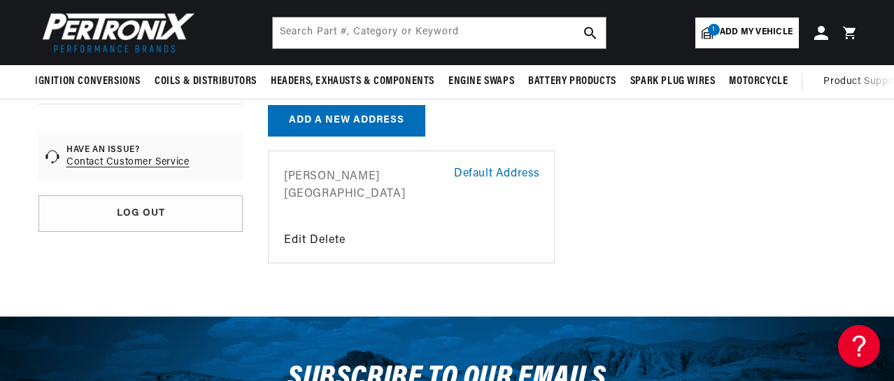
scroll to position [0, 0]
click at [544, 169] on li "Default Address Tommy Hall United States Edit Delete" at bounding box center [411, 206] width 287 height 113
click at [333, 241] on button "Delete" at bounding box center [328, 240] width 36 height 31
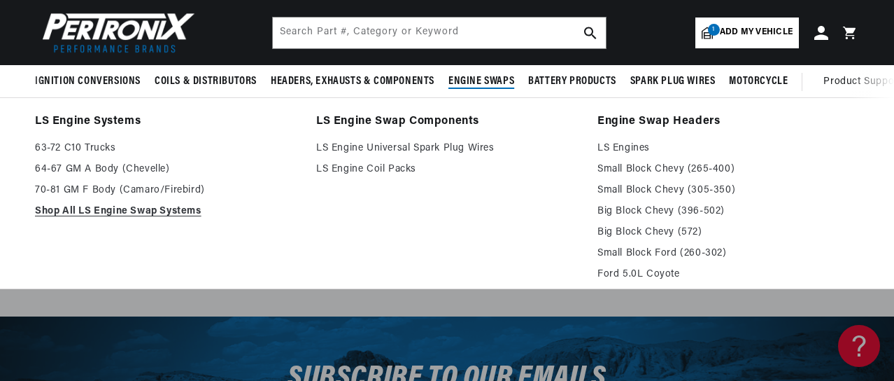
scroll to position [0, 425]
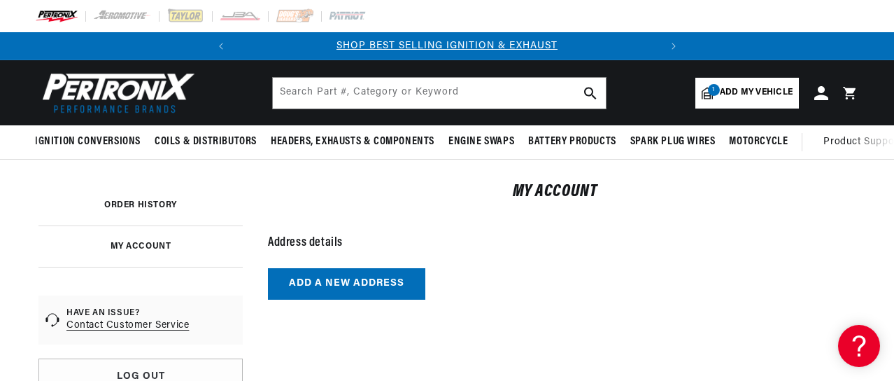
click at [343, 283] on button "Add a new address" at bounding box center [346, 283] width 157 height 31
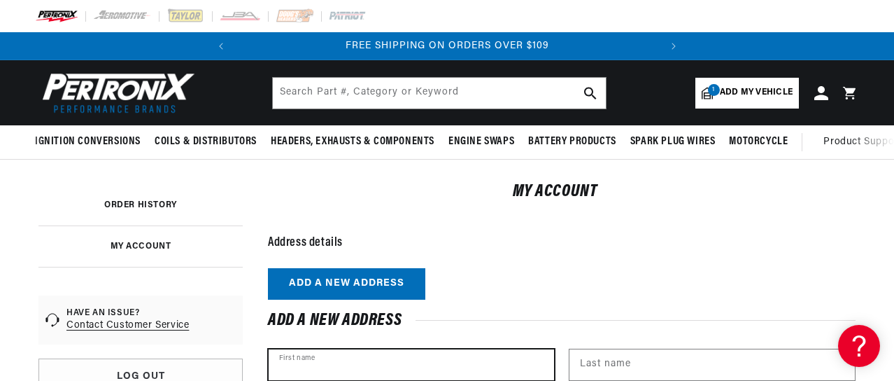
click at [369, 367] on input "First name" at bounding box center [411, 364] width 285 height 31
type input "[PERSON_NAME]"
type input "Hall"
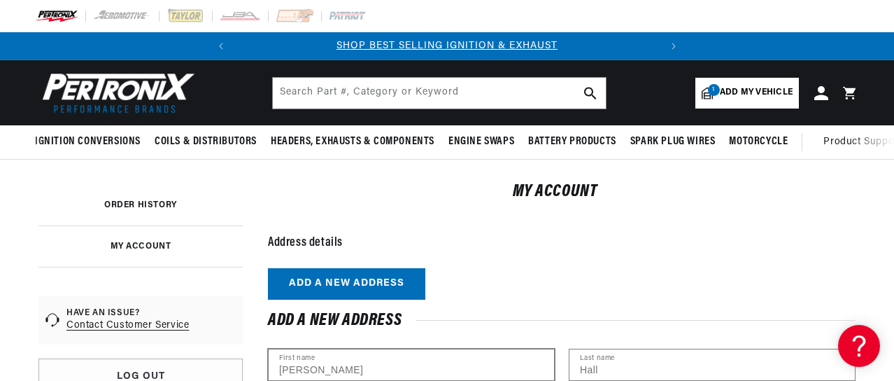
type input "n/a"
type input "[STREET_ADDRESS]"
type input "chappells SC 29037"
type input "Chappells"
select select "[US_STATE]"
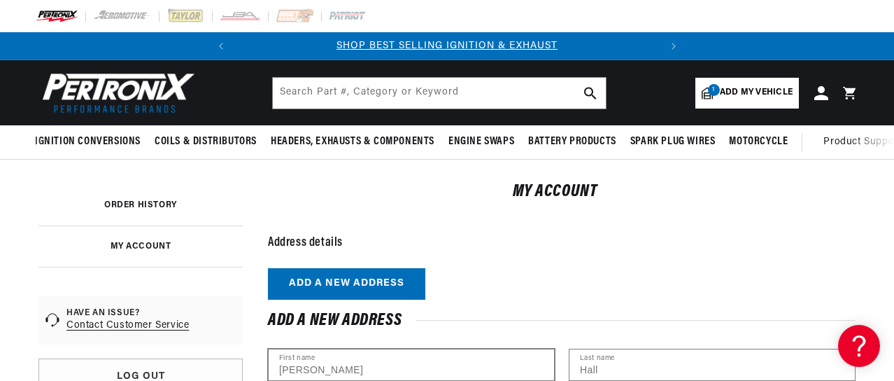
type input "29037-9014"
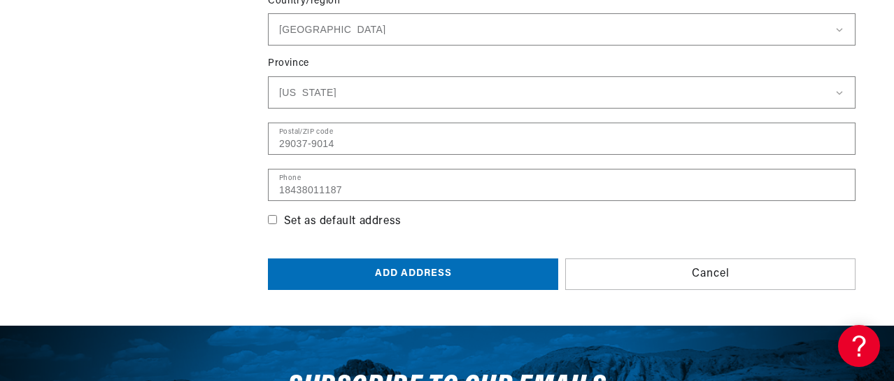
scroll to position [590, 0]
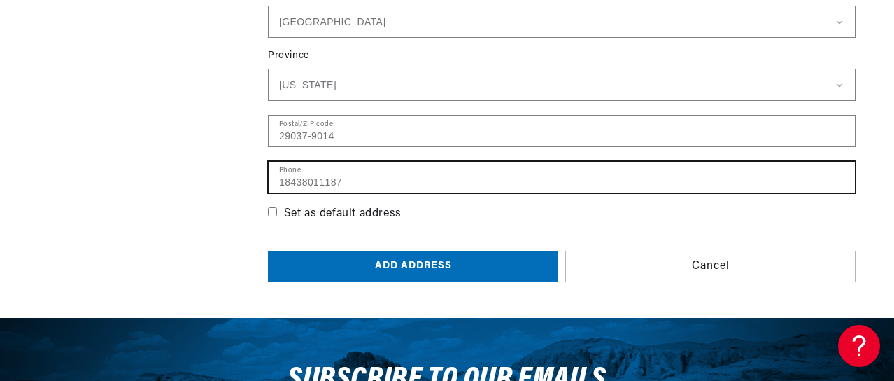
click at [355, 184] on input "18438011187" at bounding box center [562, 177] width 586 height 31
type input "1"
type input "8643424942"
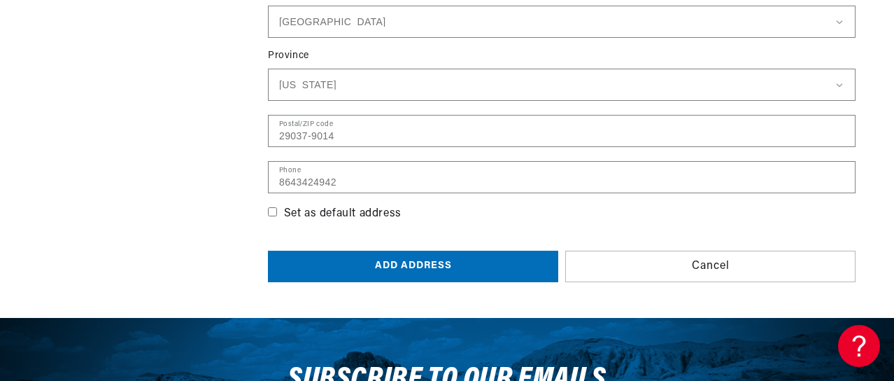
click at [271, 211] on input "Set as default address" at bounding box center [272, 211] width 9 height 9
checkbox input "true"
click at [388, 278] on button "Add address" at bounding box center [413, 266] width 290 height 31
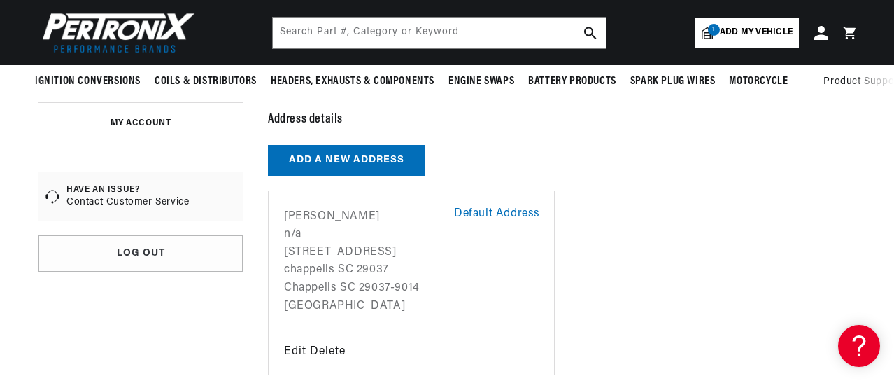
scroll to position [123, 0]
click at [154, 115] on li "MY ACCOUNT" at bounding box center [140, 123] width 204 height 41
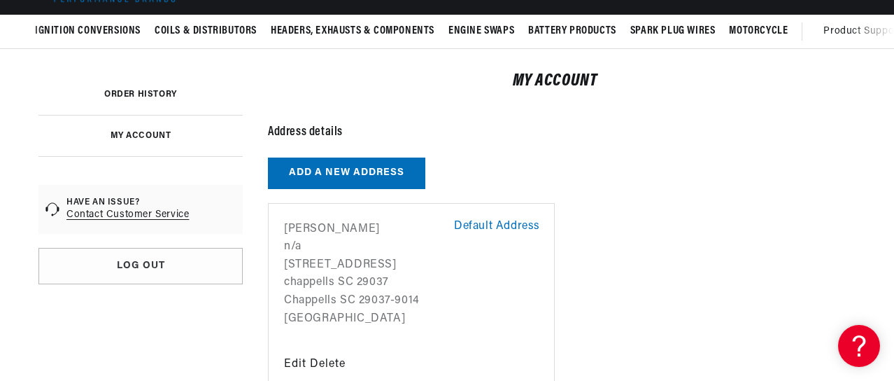
scroll to position [0, 0]
click at [162, 95] on link "ORDER HISTORY" at bounding box center [140, 94] width 73 height 8
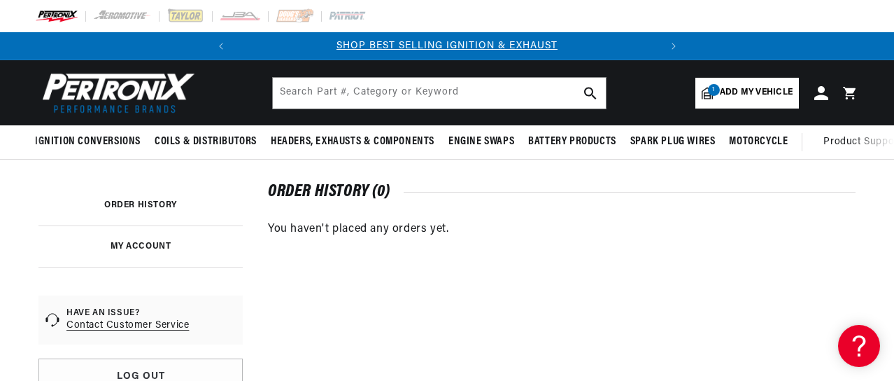
click at [132, 324] on link "Contact Customer Service" at bounding box center [127, 325] width 122 height 14
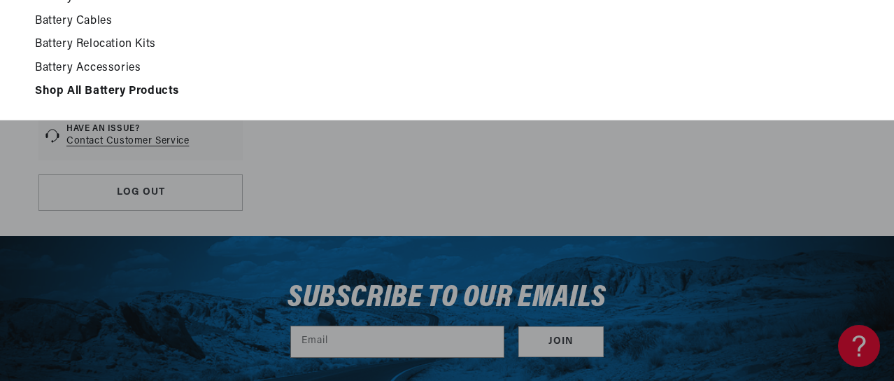
scroll to position [0, 425]
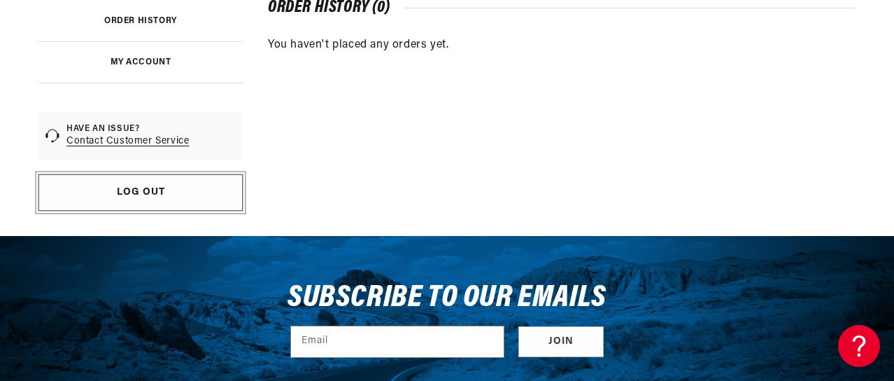
click at [167, 180] on link "Log out" at bounding box center [140, 192] width 204 height 36
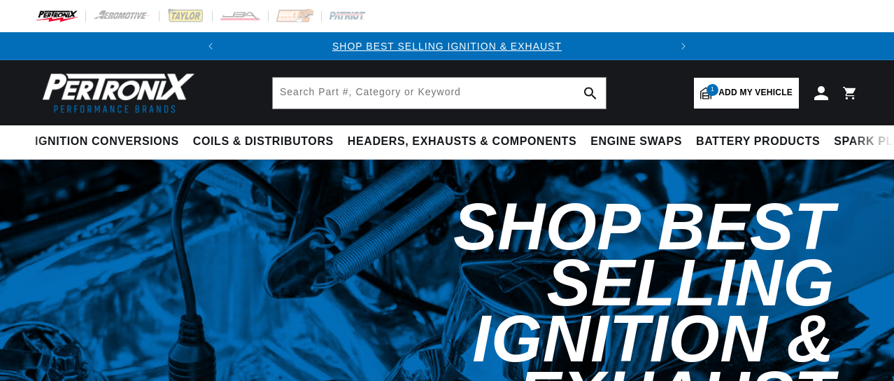
select select "1949"
select select "Packard"
select select "Deluxe-Eight"
